Goal: Navigation & Orientation: Find specific page/section

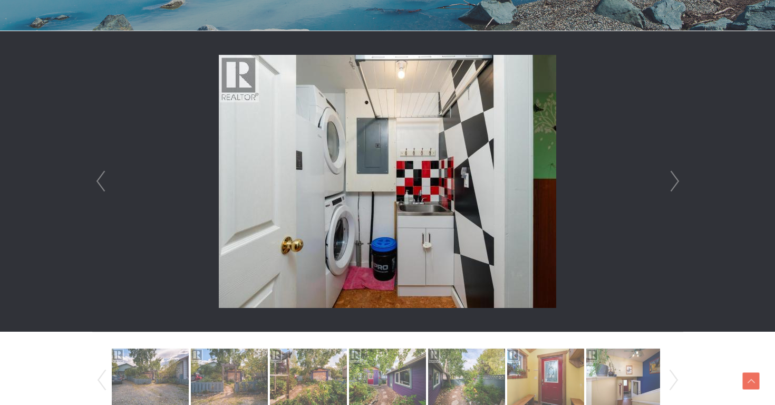
scroll to position [318, 0]
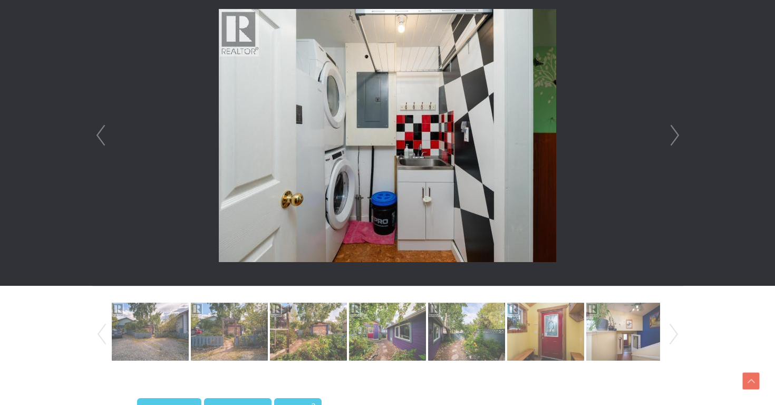
click at [673, 140] on link "Next" at bounding box center [675, 135] width 16 height 301
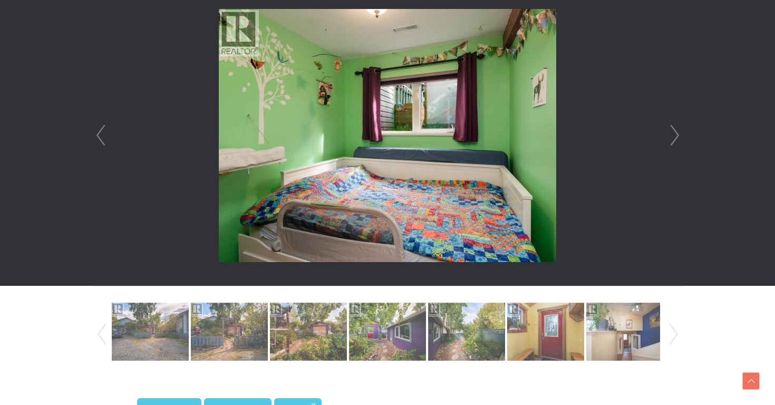
click at [673, 140] on link "Next" at bounding box center [675, 135] width 16 height 301
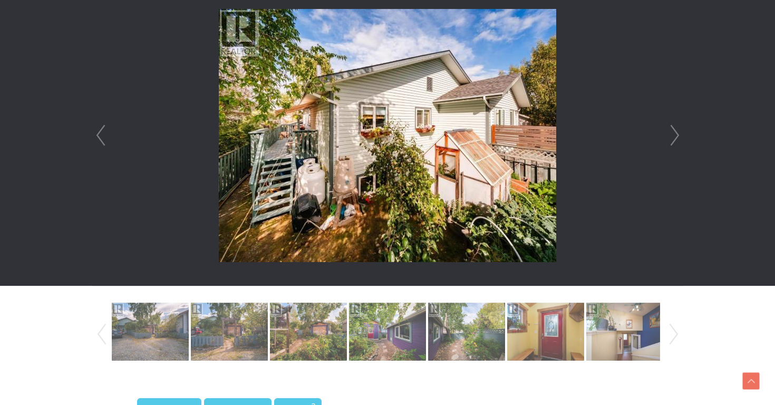
click at [674, 140] on link "Next" at bounding box center [675, 135] width 16 height 301
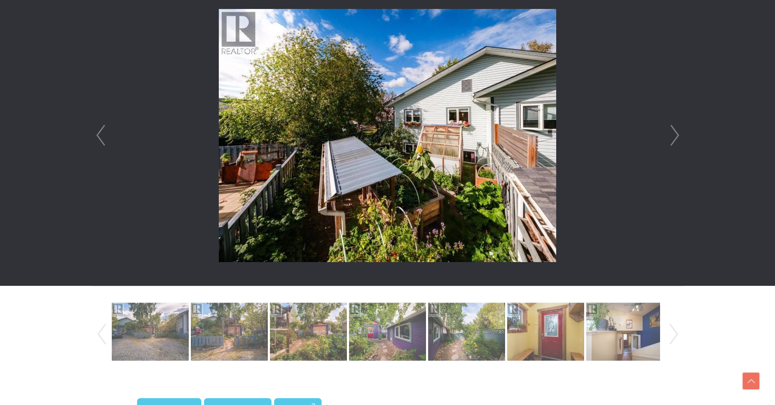
click at [674, 140] on link "Next" at bounding box center [675, 135] width 16 height 301
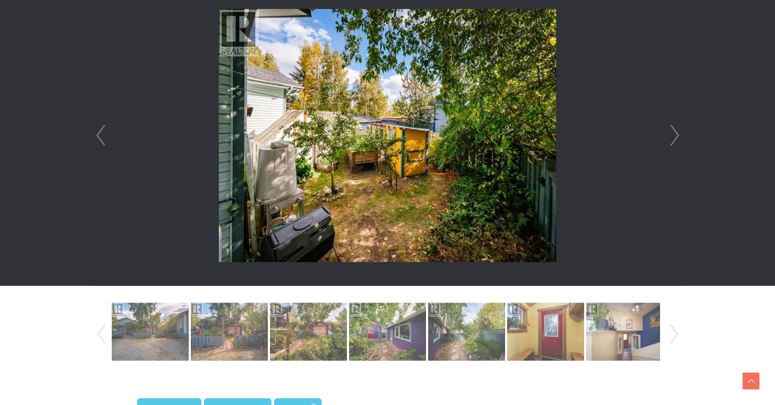
click at [674, 140] on link "Next" at bounding box center [675, 135] width 16 height 301
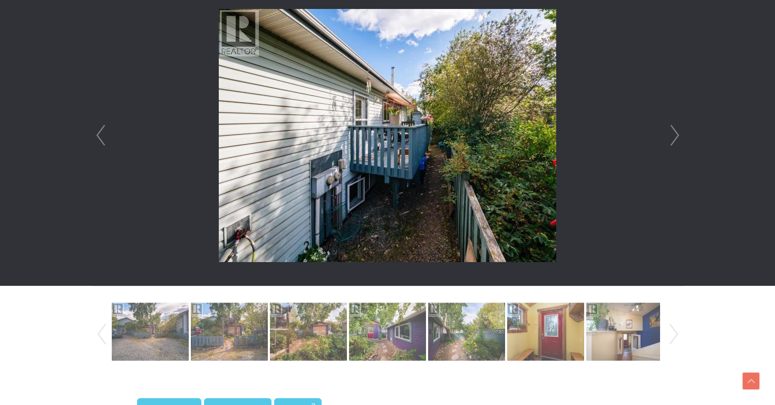
click at [674, 140] on link "Next" at bounding box center [675, 135] width 16 height 301
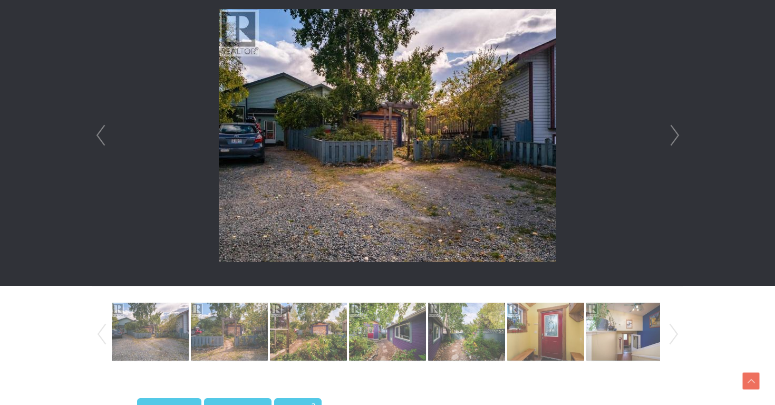
click at [674, 140] on link "Next" at bounding box center [675, 135] width 16 height 301
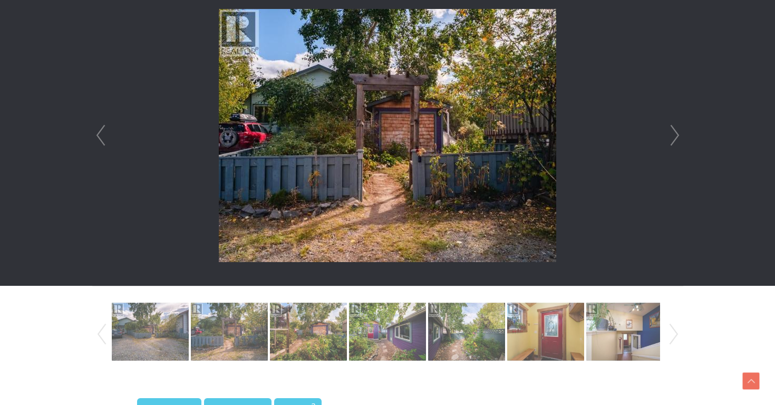
click at [674, 140] on link "Next" at bounding box center [675, 135] width 16 height 301
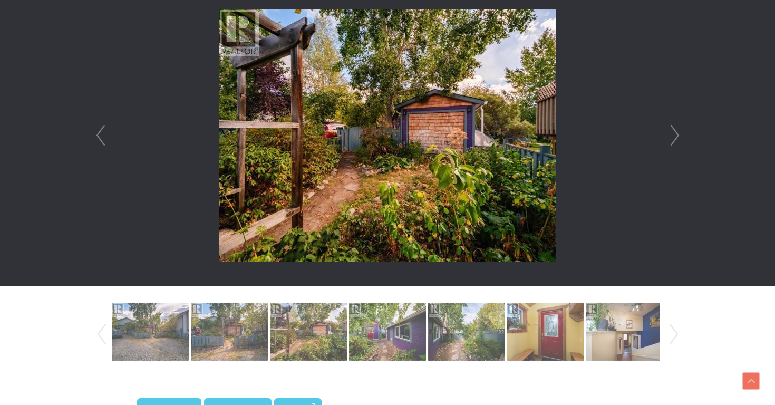
click at [674, 140] on link "Next" at bounding box center [675, 135] width 16 height 301
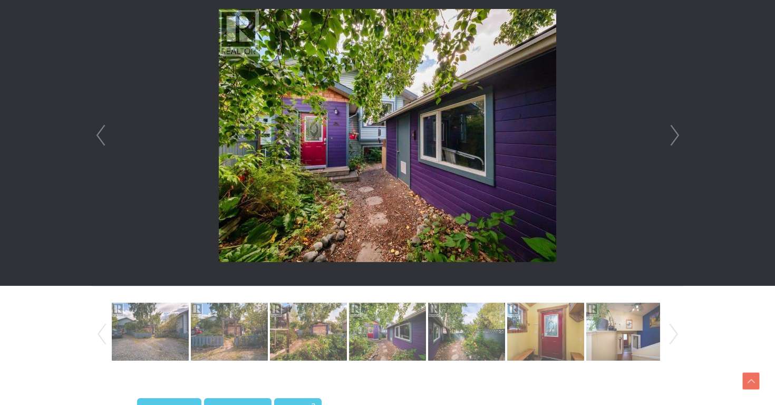
click at [674, 140] on link "Next" at bounding box center [675, 135] width 16 height 301
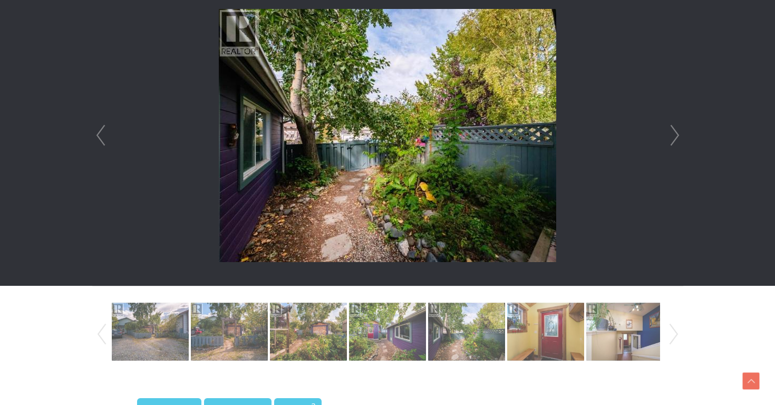
click at [674, 140] on link "Next" at bounding box center [675, 135] width 16 height 301
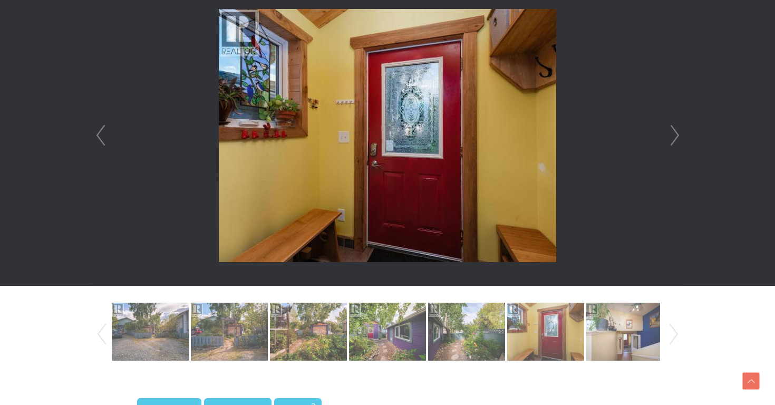
click at [674, 140] on link "Next" at bounding box center [675, 135] width 16 height 301
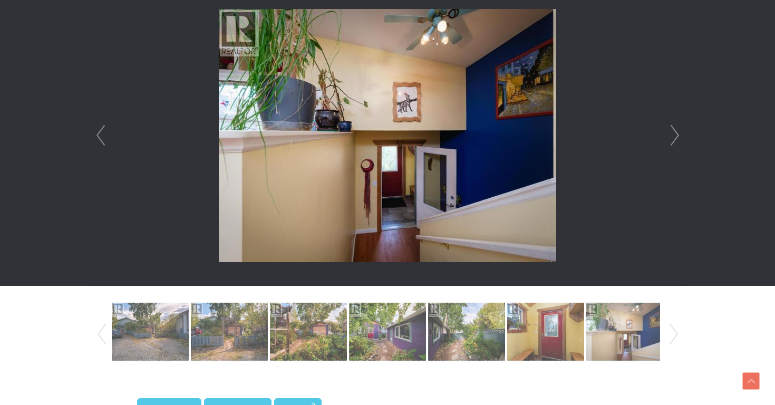
click at [674, 140] on link "Next" at bounding box center [675, 135] width 16 height 301
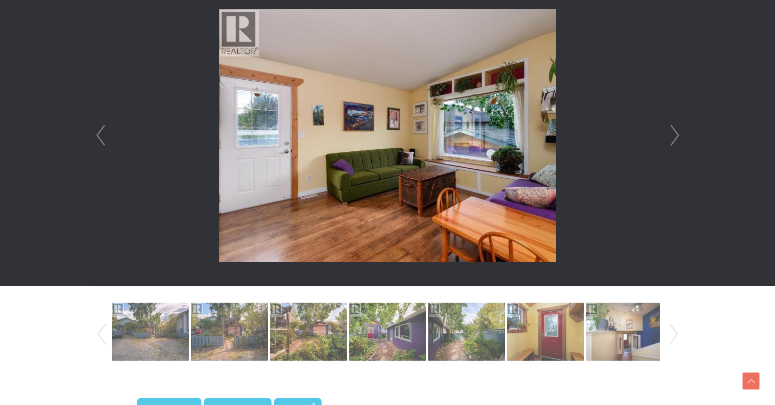
click at [674, 140] on link "Next" at bounding box center [675, 135] width 16 height 301
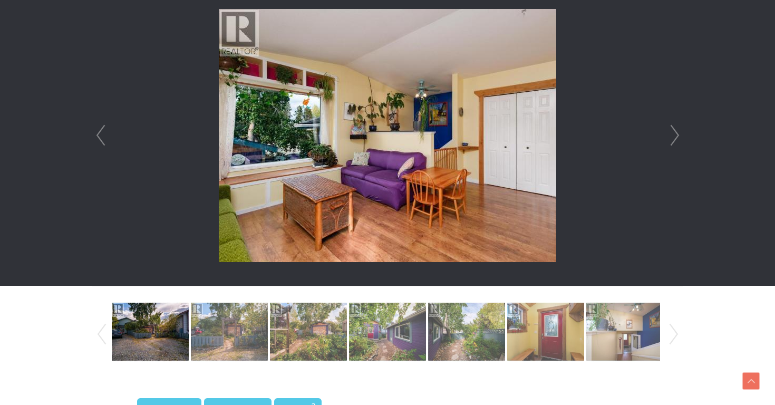
click at [674, 140] on link "Next" at bounding box center [675, 135] width 16 height 301
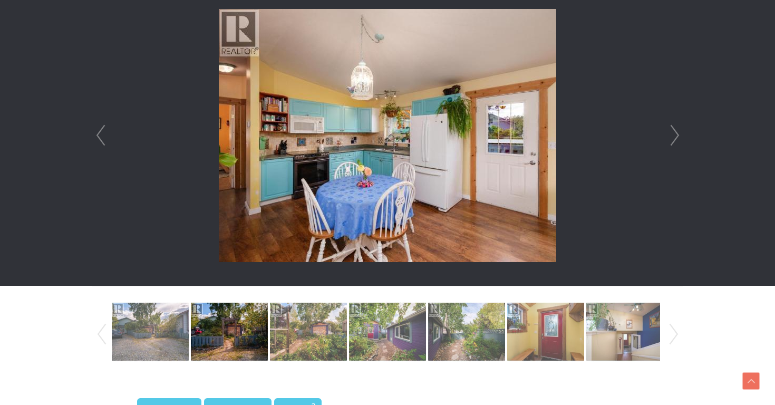
click at [93, 141] on div at bounding box center [388, 135] width 590 height 301
click at [96, 141] on link "Prev" at bounding box center [101, 135] width 16 height 301
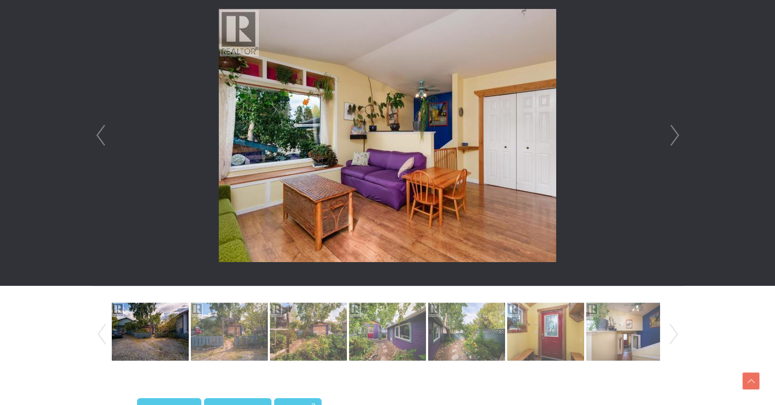
click at [677, 136] on link "Next" at bounding box center [675, 135] width 16 height 301
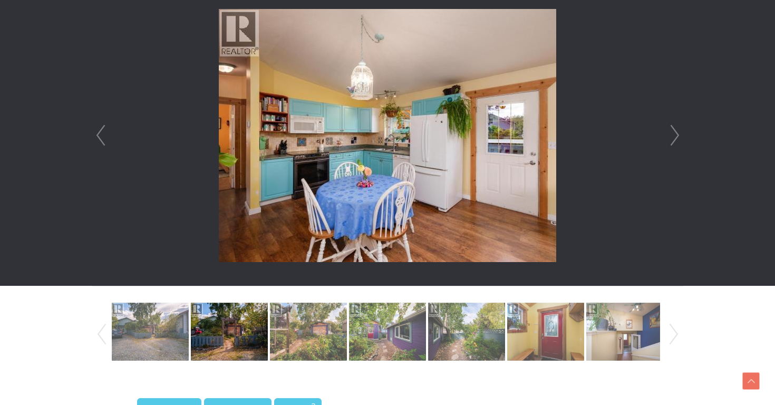
click at [677, 136] on link "Next" at bounding box center [675, 135] width 16 height 301
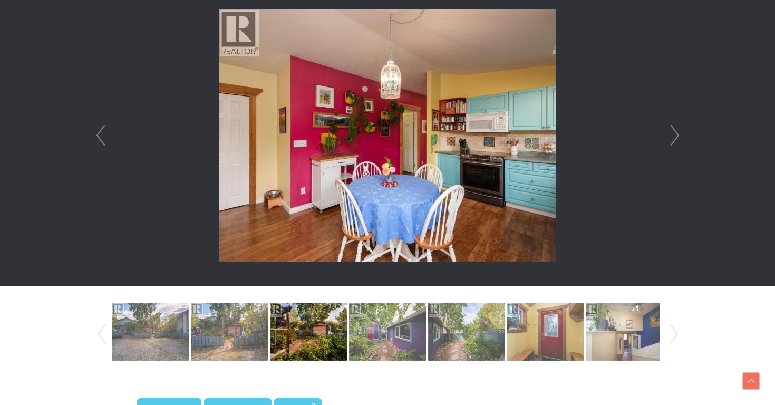
click at [677, 136] on link "Next" at bounding box center [675, 135] width 16 height 301
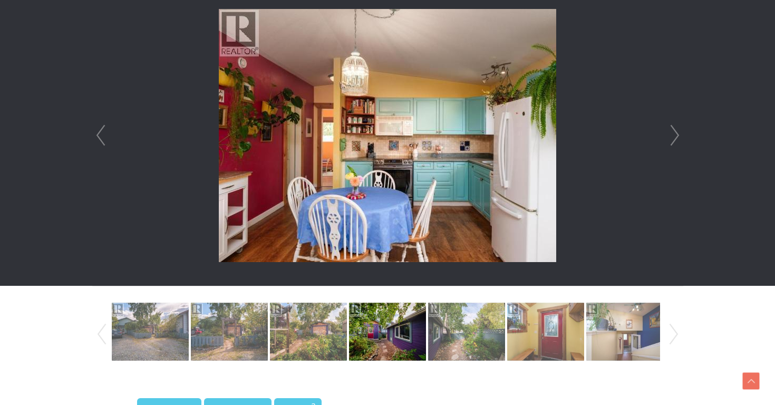
click at [677, 136] on link "Next" at bounding box center [675, 135] width 16 height 301
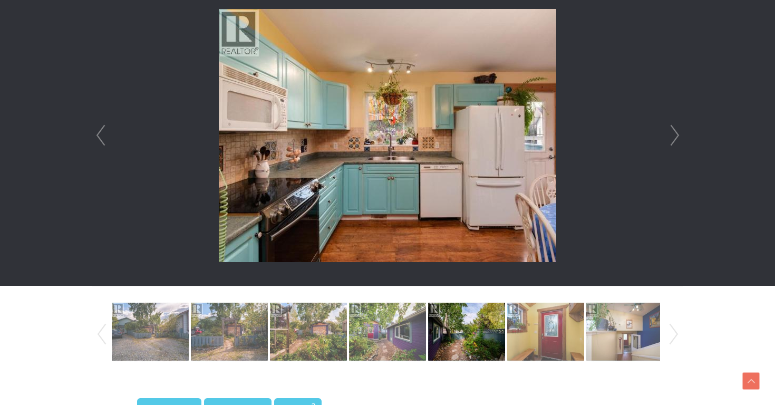
click at [677, 136] on link "Next" at bounding box center [675, 135] width 16 height 301
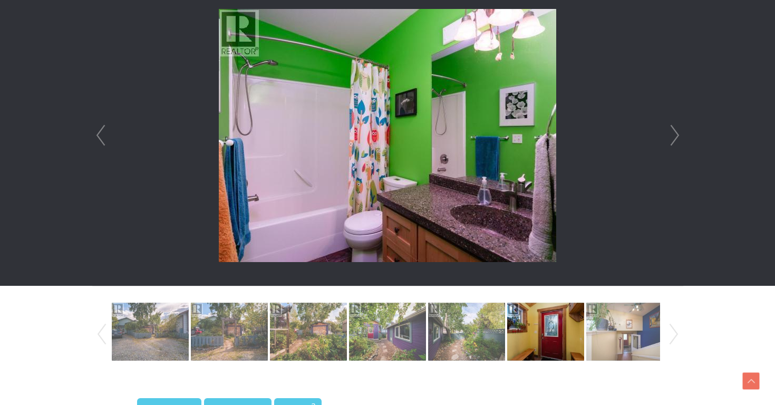
click at [677, 136] on link "Next" at bounding box center [675, 135] width 16 height 301
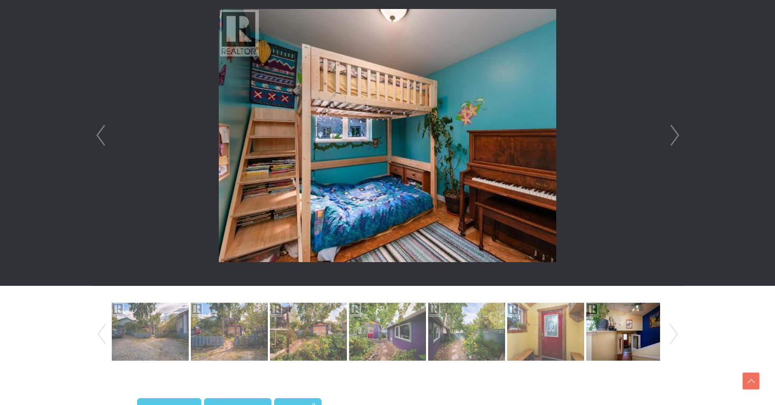
click at [677, 136] on link "Next" at bounding box center [675, 135] width 16 height 301
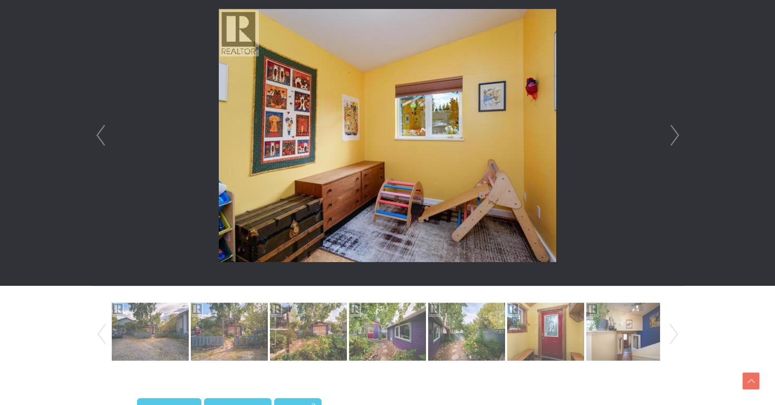
click at [677, 136] on link "Next" at bounding box center [675, 135] width 16 height 301
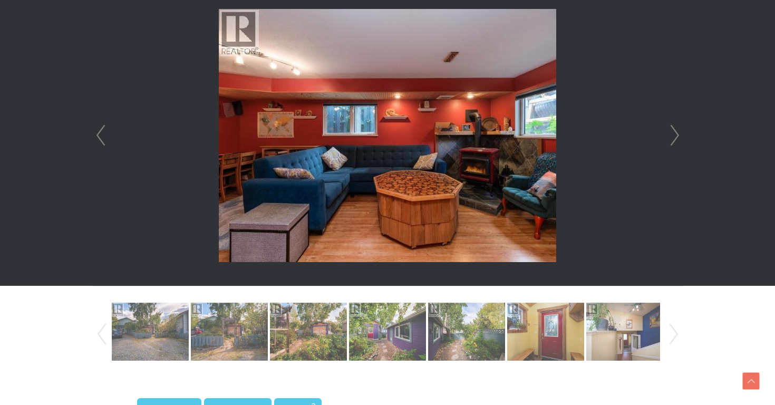
click at [677, 136] on link "Next" at bounding box center [675, 135] width 16 height 301
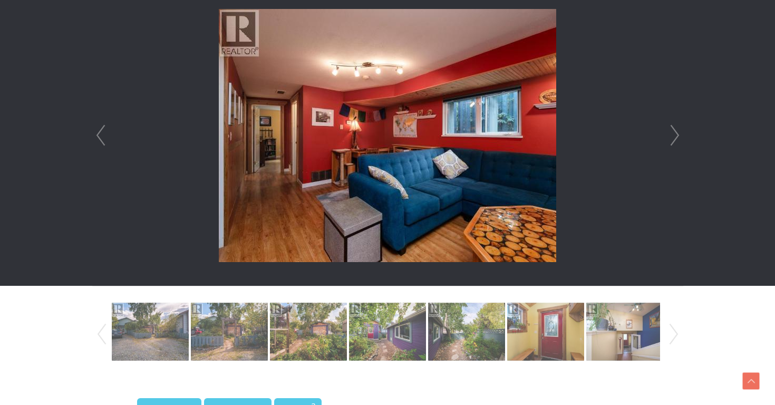
click at [680, 139] on link "Next" at bounding box center [675, 135] width 16 height 301
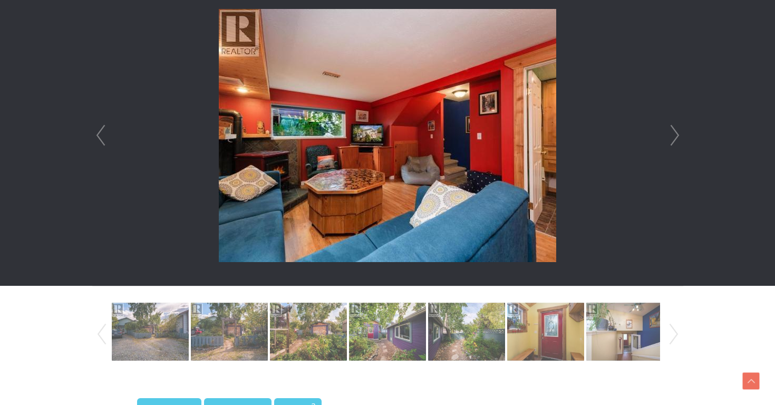
click at [680, 139] on link "Next" at bounding box center [675, 135] width 16 height 301
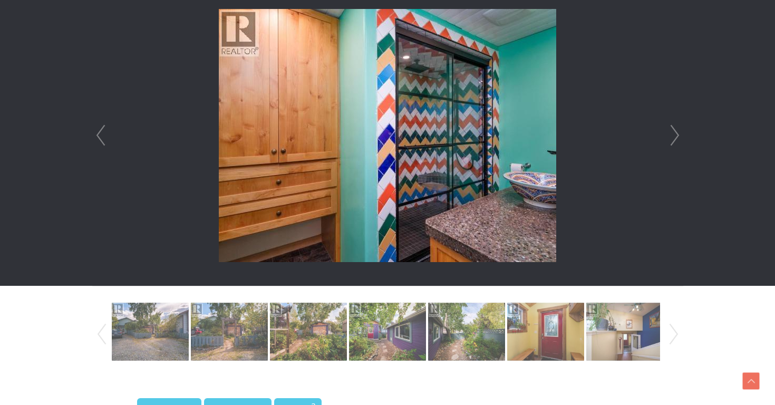
click at [103, 131] on link "Prev" at bounding box center [101, 135] width 16 height 301
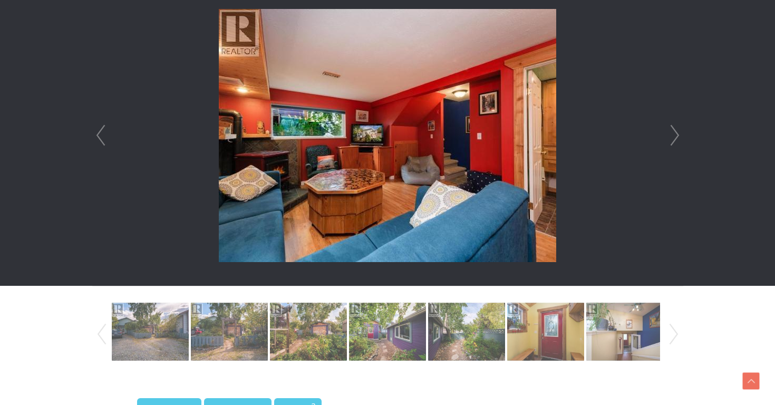
click at [663, 133] on li at bounding box center [388, 135] width 590 height 301
click at [669, 135] on link "Next" at bounding box center [675, 135] width 16 height 301
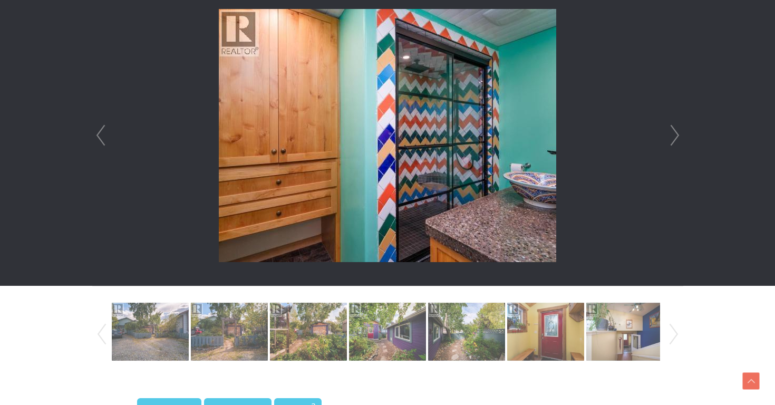
click at [669, 135] on link "Next" at bounding box center [675, 135] width 16 height 301
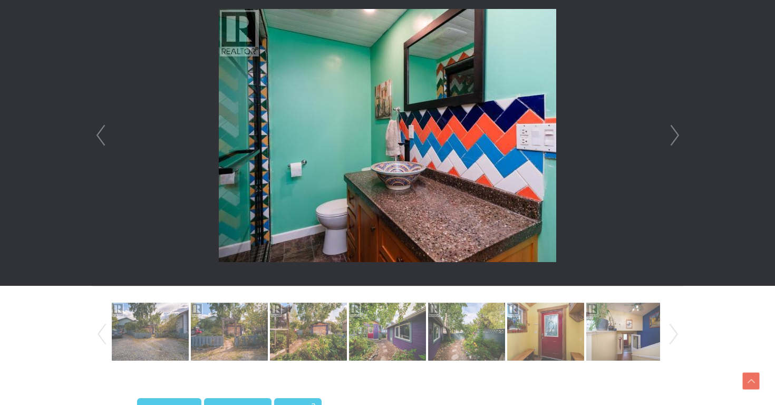
click at [669, 135] on link "Next" at bounding box center [675, 135] width 16 height 301
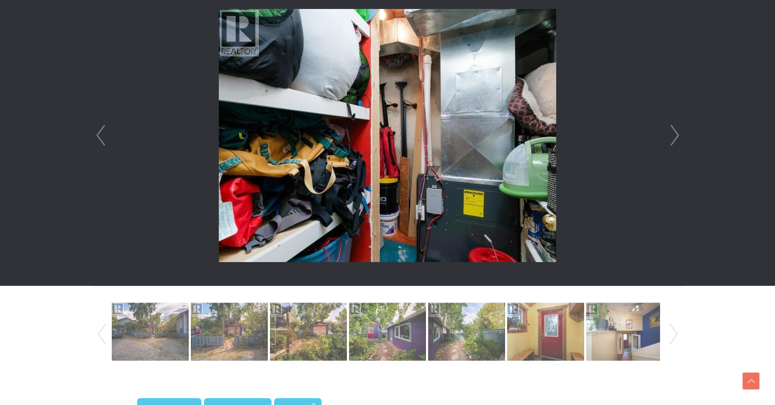
click at [669, 135] on link "Next" at bounding box center [675, 135] width 16 height 301
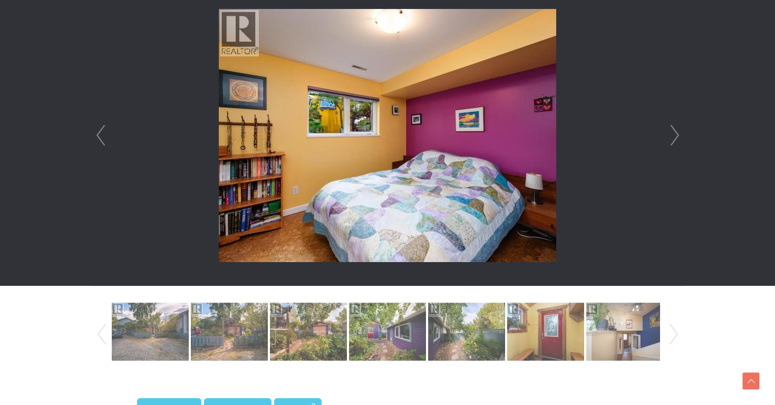
click at [669, 135] on link "Next" at bounding box center [675, 135] width 16 height 301
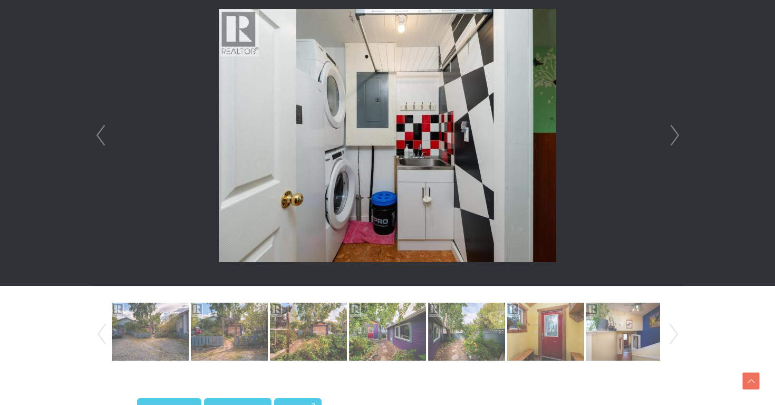
click at [669, 135] on link "Next" at bounding box center [675, 135] width 16 height 301
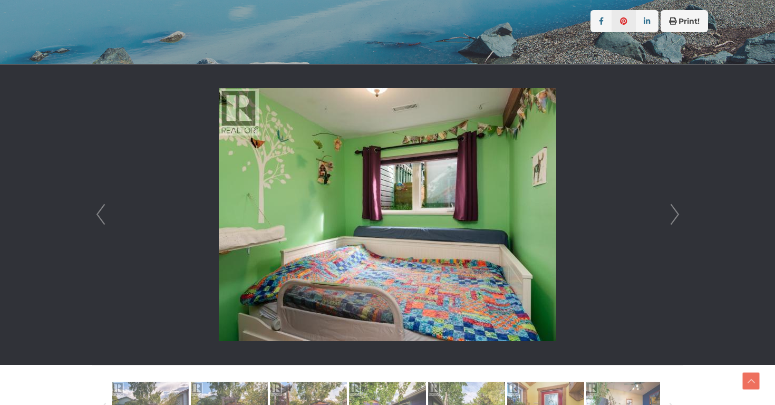
scroll to position [250, 0]
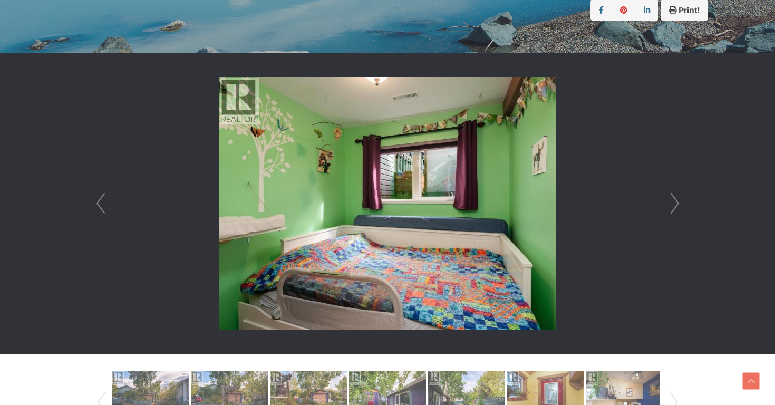
click at [680, 193] on link "Next" at bounding box center [675, 203] width 16 height 301
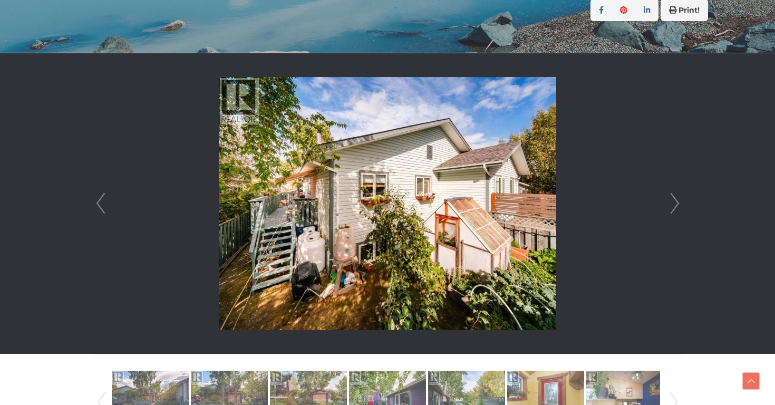
click at [681, 194] on link "Next" at bounding box center [675, 203] width 16 height 301
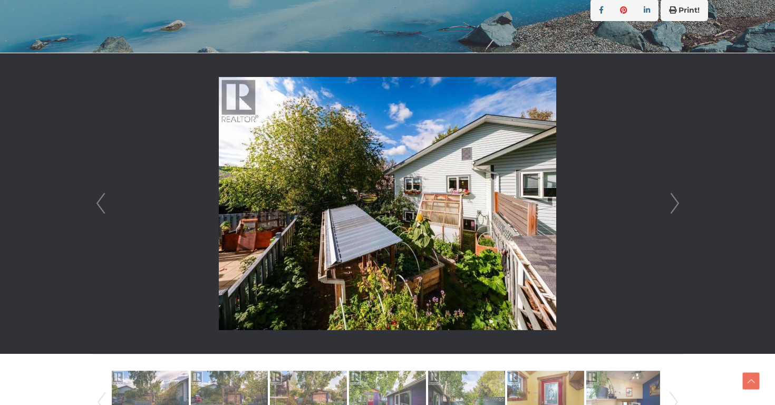
click at [681, 194] on link "Next" at bounding box center [675, 203] width 16 height 301
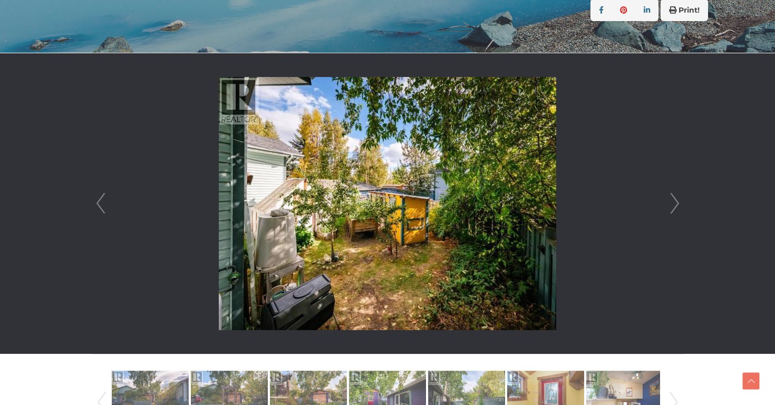
click at [683, 197] on div at bounding box center [388, 203] width 590 height 301
click at [105, 203] on link "Prev" at bounding box center [101, 203] width 16 height 301
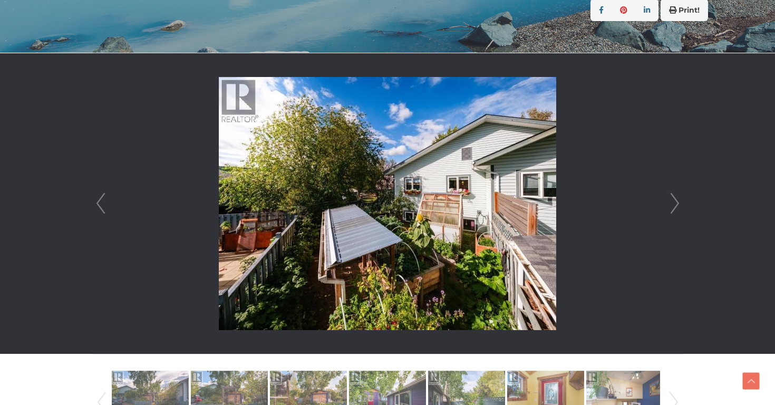
click at [105, 203] on link "Prev" at bounding box center [101, 203] width 16 height 301
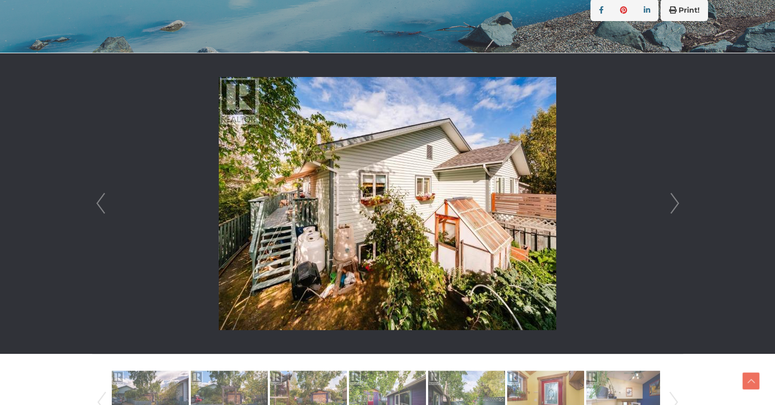
click at [105, 203] on link "Prev" at bounding box center [101, 203] width 16 height 301
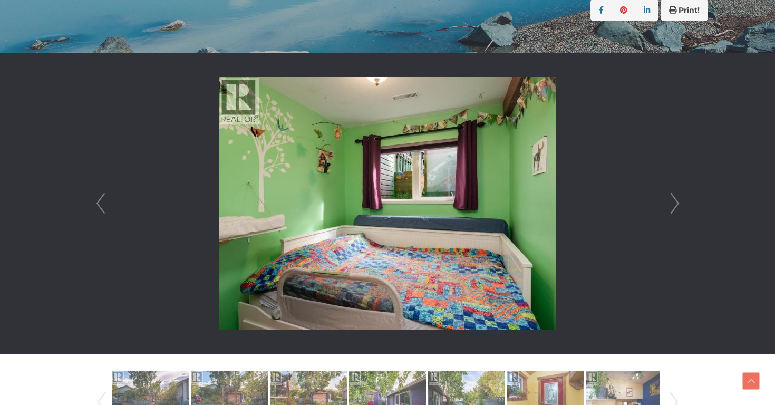
click at [105, 203] on link "Prev" at bounding box center [101, 203] width 16 height 301
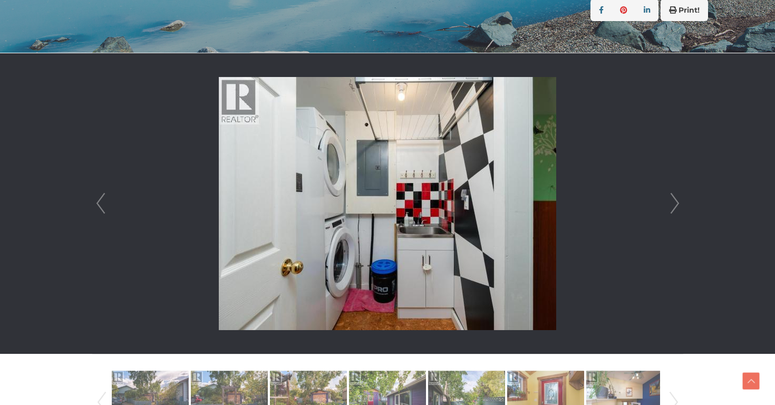
click at [105, 203] on link "Prev" at bounding box center [101, 203] width 16 height 301
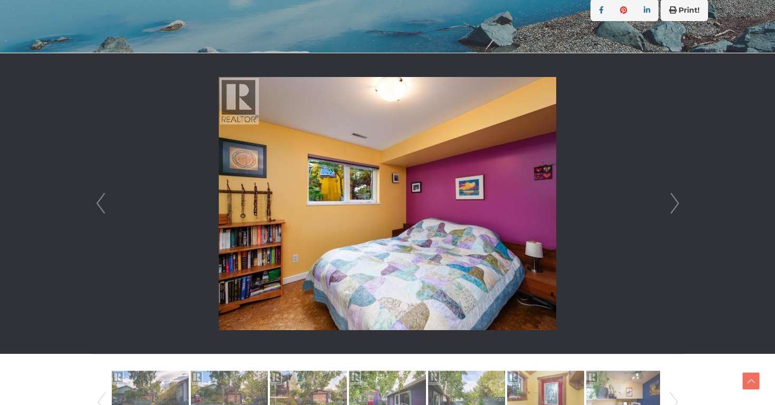
click at [105, 203] on link "Prev" at bounding box center [101, 203] width 16 height 301
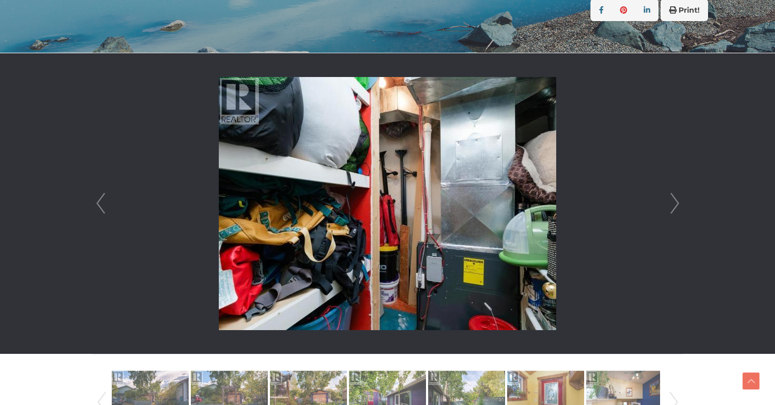
click at [105, 203] on link "Prev" at bounding box center [101, 203] width 16 height 301
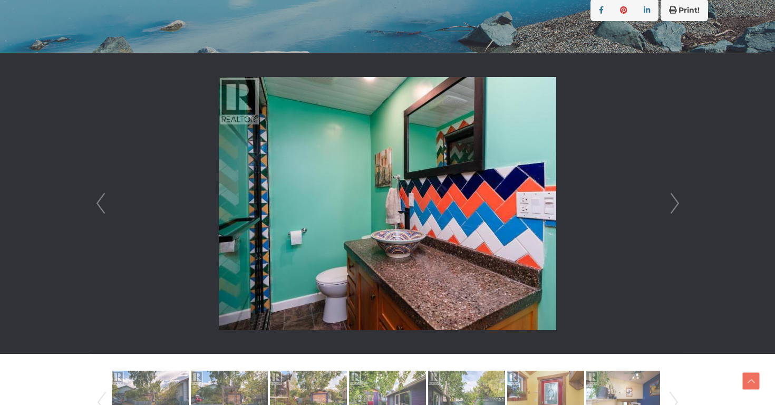
click at [105, 203] on link "Prev" at bounding box center [101, 203] width 16 height 301
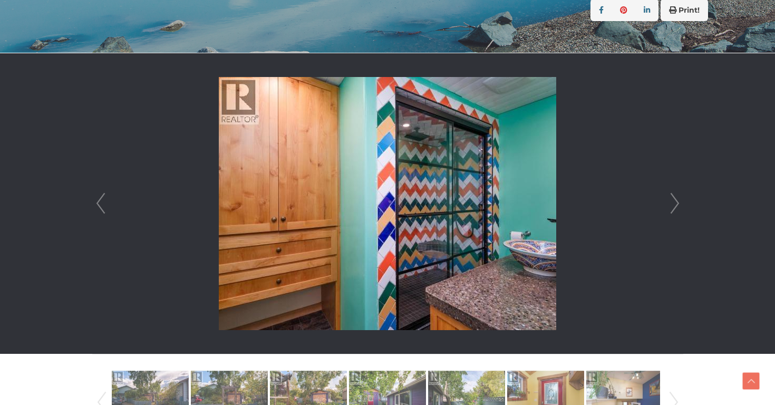
click at [105, 203] on link "Prev" at bounding box center [101, 203] width 16 height 301
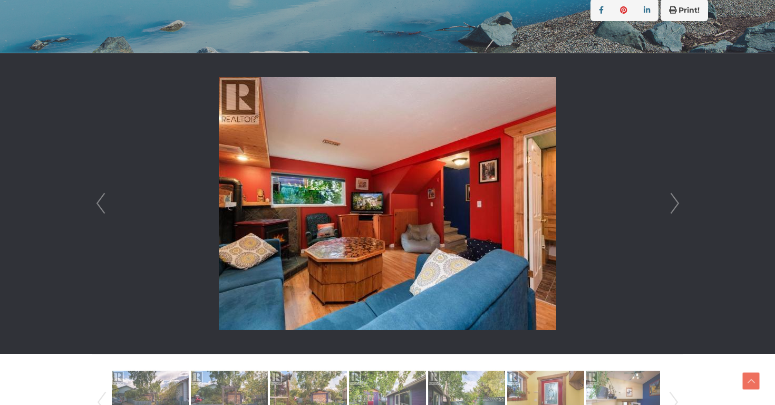
click at [105, 203] on link "Prev" at bounding box center [101, 203] width 16 height 301
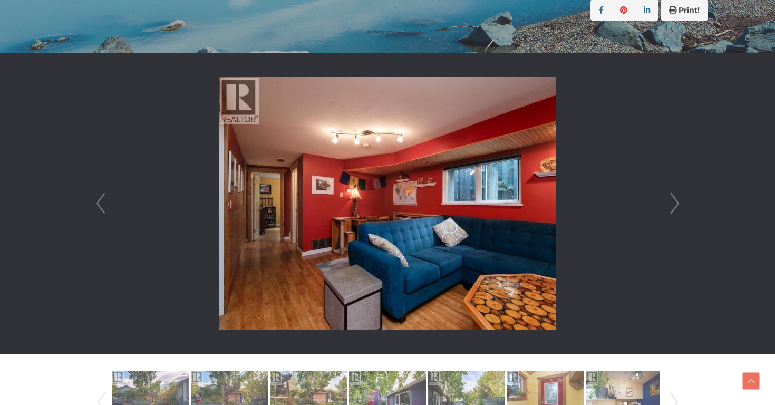
click at [105, 203] on link "Prev" at bounding box center [101, 203] width 16 height 301
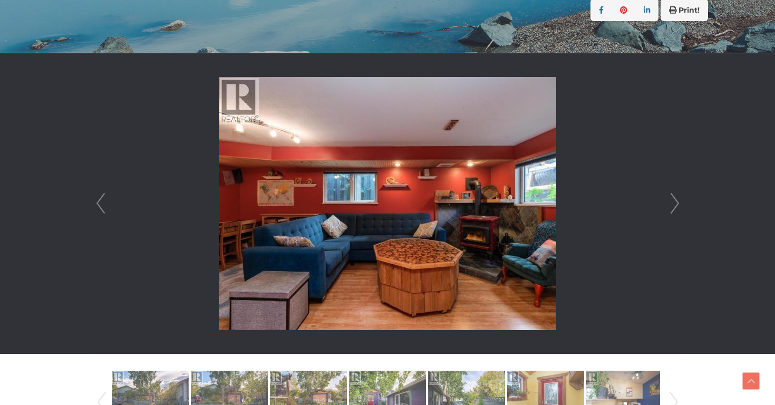
click at [105, 203] on link "Prev" at bounding box center [101, 203] width 16 height 301
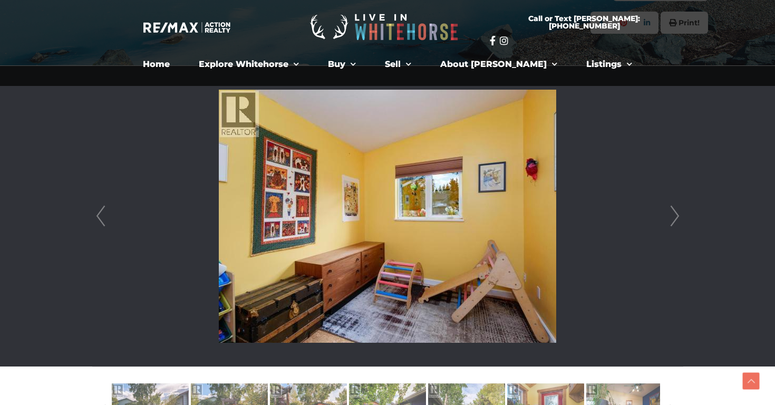
scroll to position [235, 0]
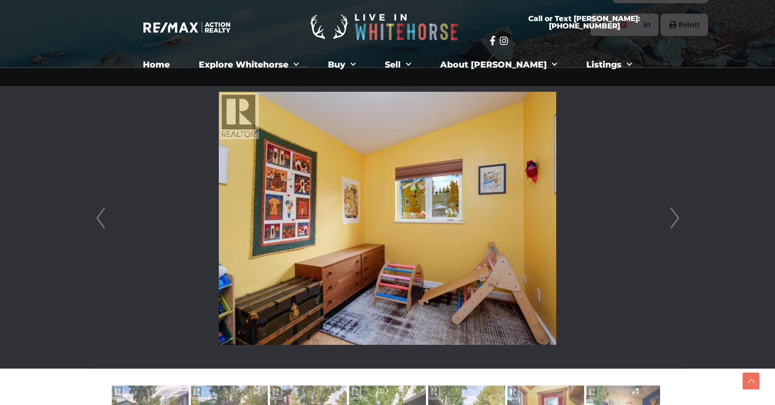
click at [668, 211] on link "Next" at bounding box center [675, 218] width 16 height 301
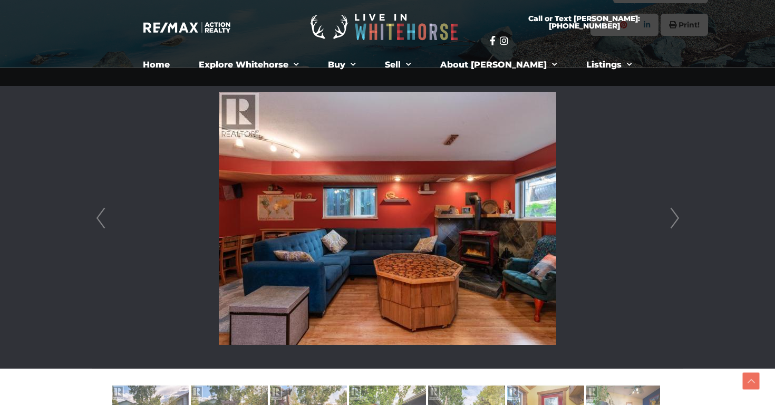
click at [668, 211] on link "Next" at bounding box center [675, 218] width 16 height 301
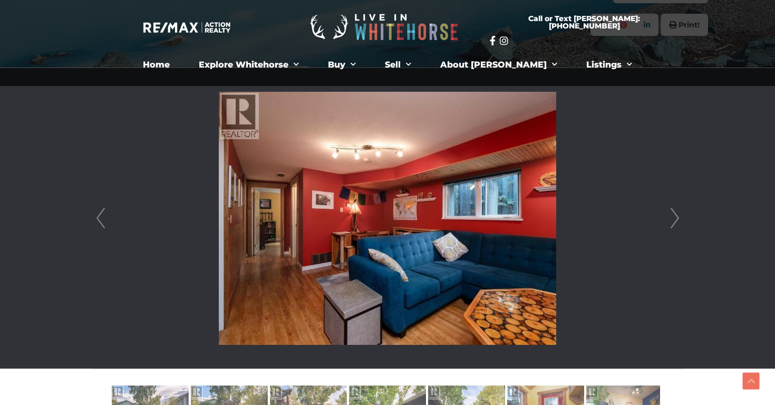
click at [668, 211] on link "Next" at bounding box center [675, 218] width 16 height 301
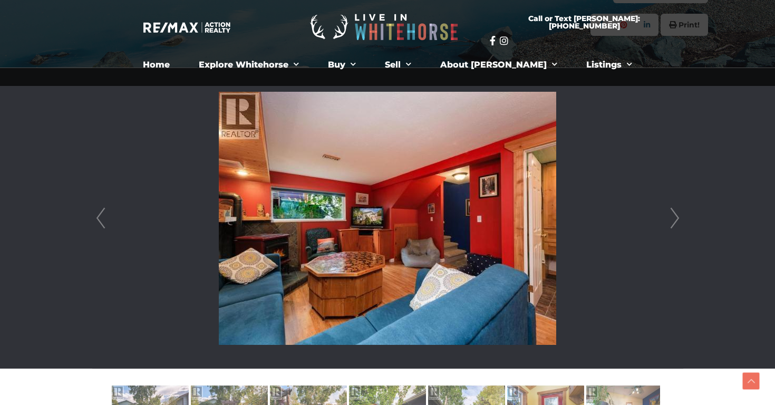
click at [668, 211] on link "Next" at bounding box center [675, 218] width 16 height 301
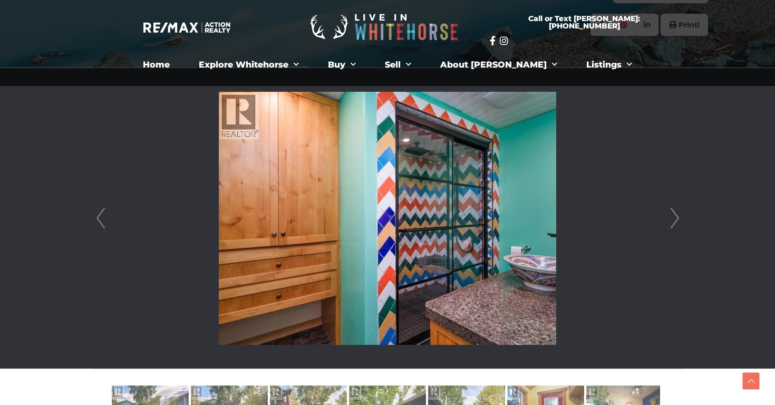
click at [668, 211] on link "Next" at bounding box center [675, 218] width 16 height 301
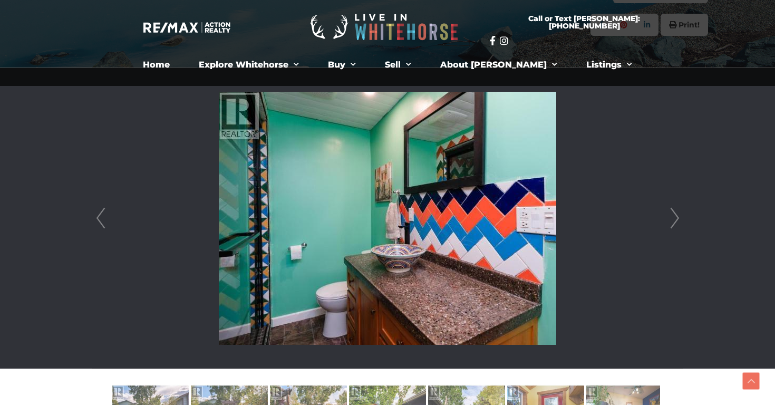
click at [668, 211] on link "Next" at bounding box center [675, 218] width 16 height 301
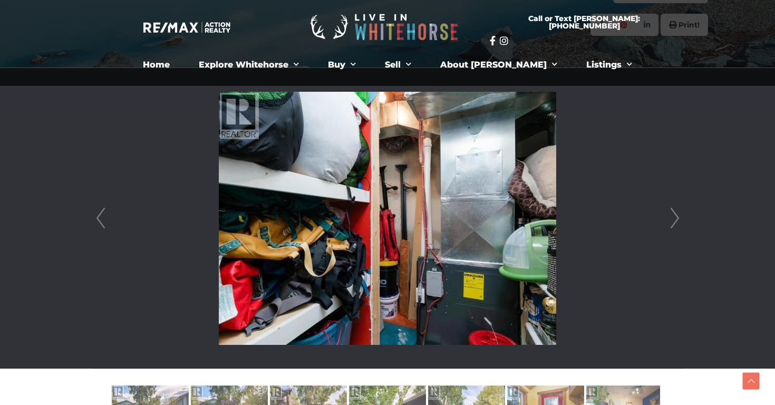
click at [668, 211] on link "Next" at bounding box center [675, 218] width 16 height 301
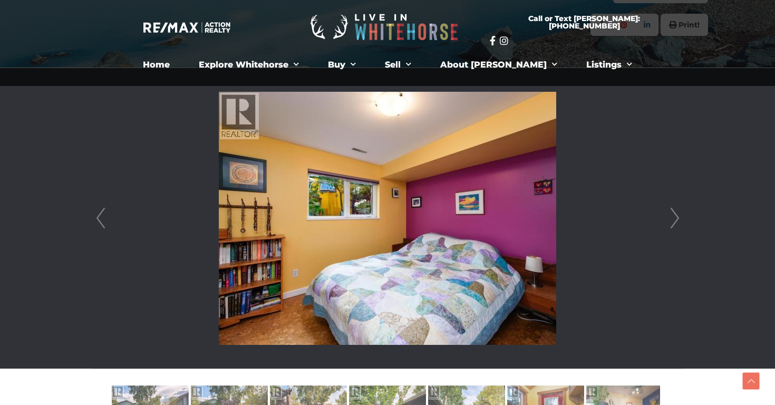
click at [668, 211] on link "Next" at bounding box center [675, 218] width 16 height 301
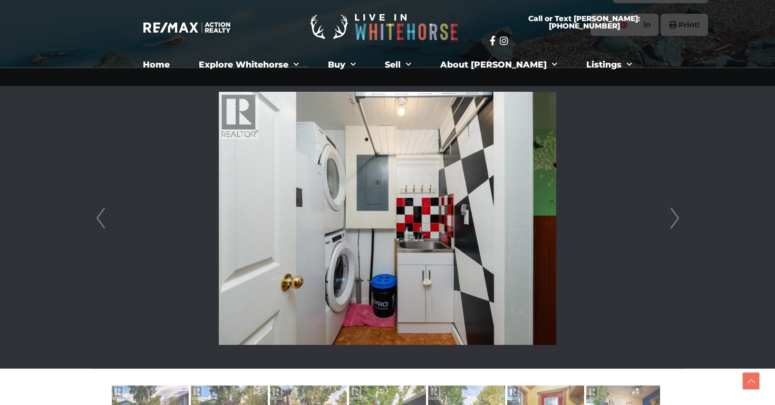
scroll to position [228, 0]
